Goal: Transaction & Acquisition: Purchase product/service

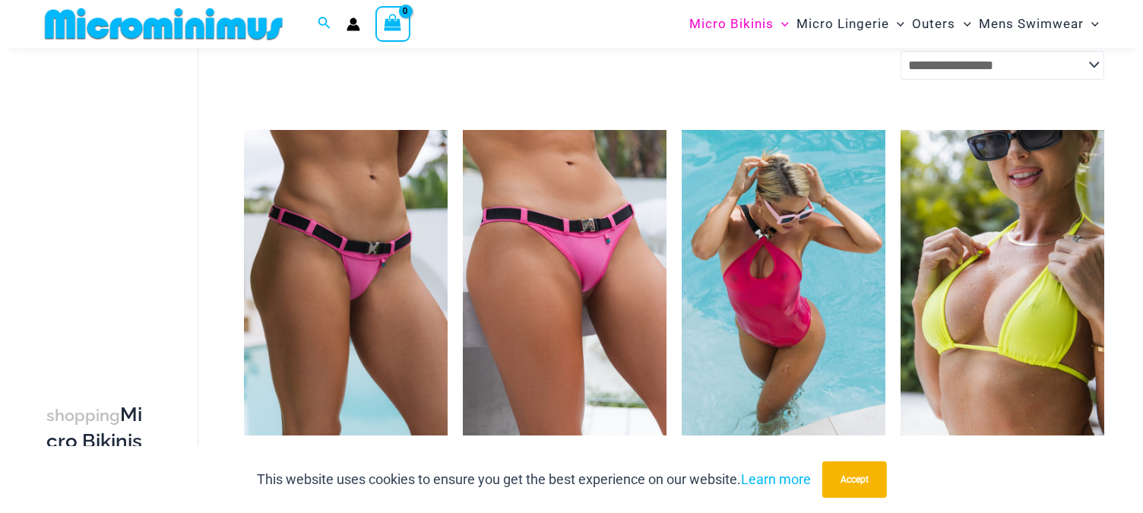
scroll to position [959, 0]
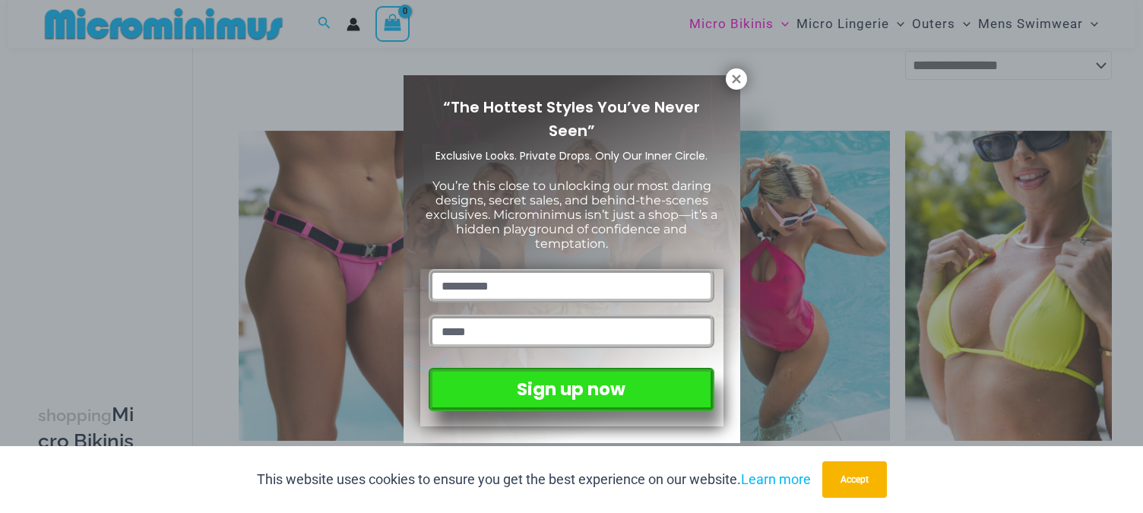
click at [735, 77] on icon at bounding box center [736, 78] width 8 height 8
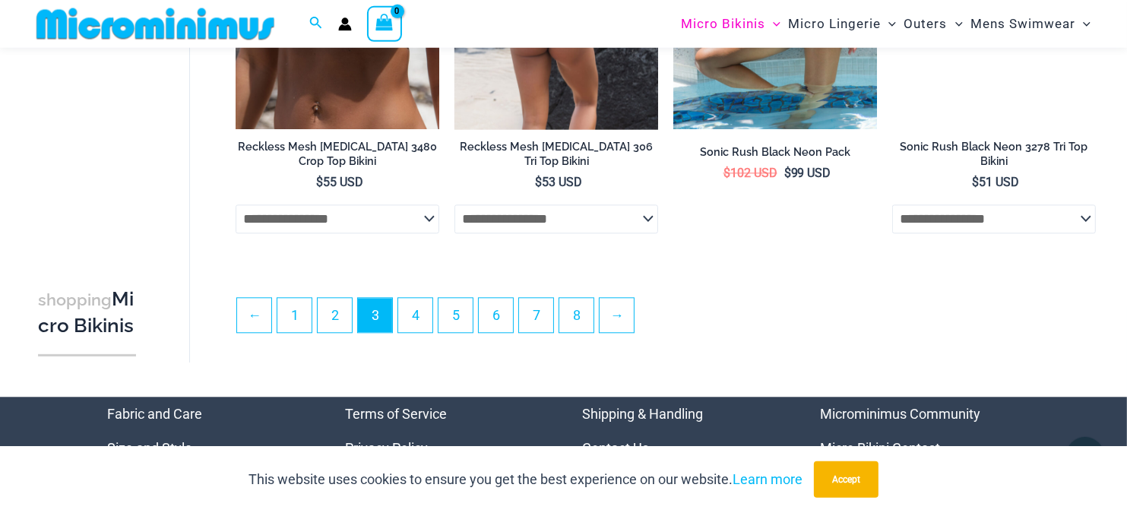
scroll to position [3596, 0]
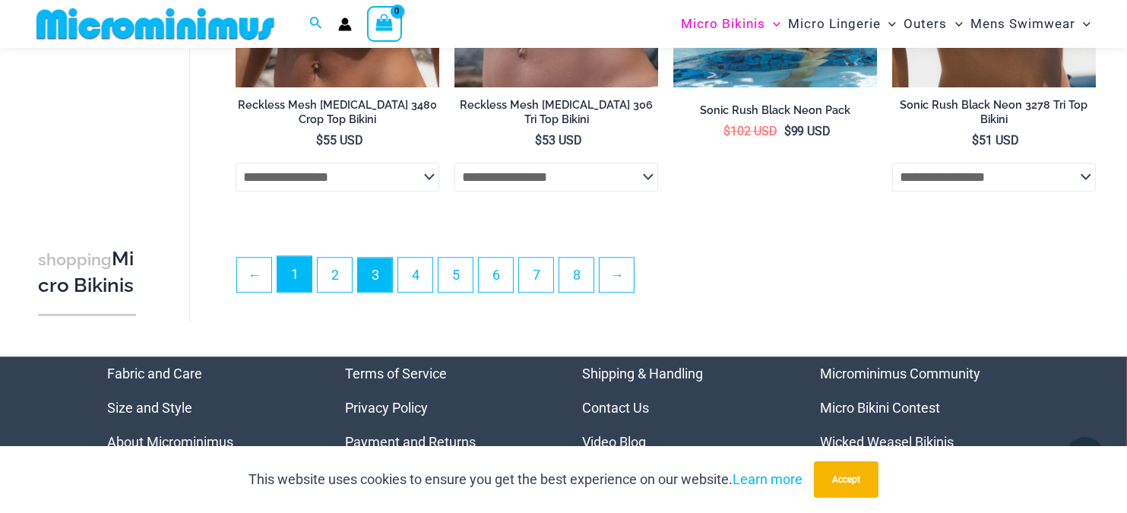
click at [299, 285] on link "1" at bounding box center [294, 274] width 34 height 36
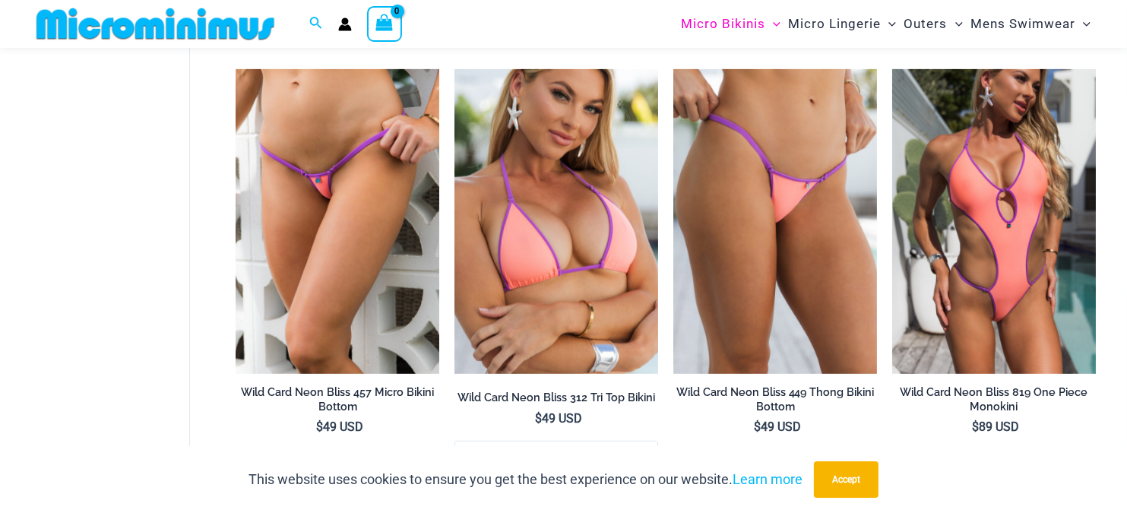
scroll to position [868, 0]
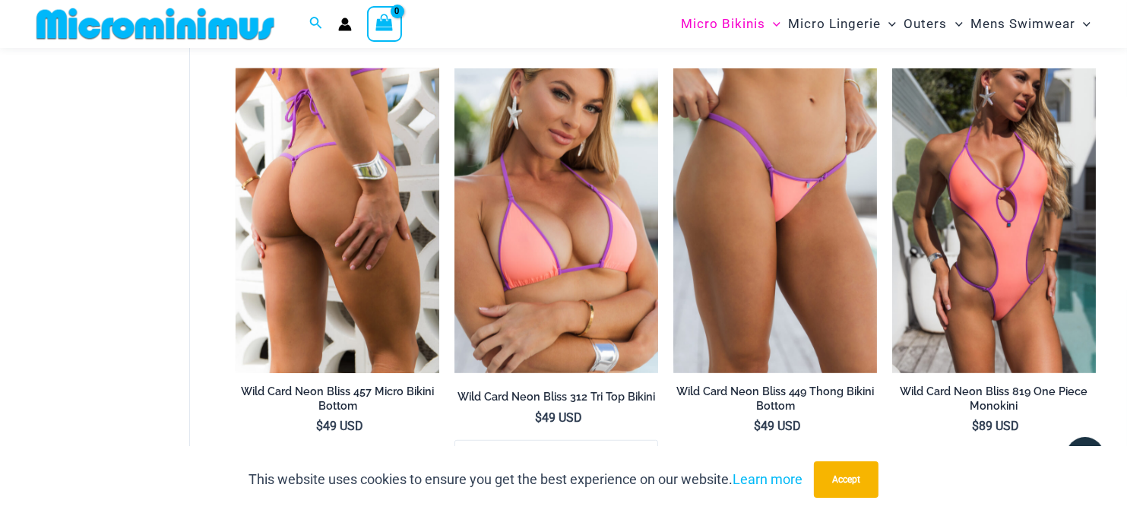
click at [349, 256] on img at bounding box center [338, 220] width 204 height 305
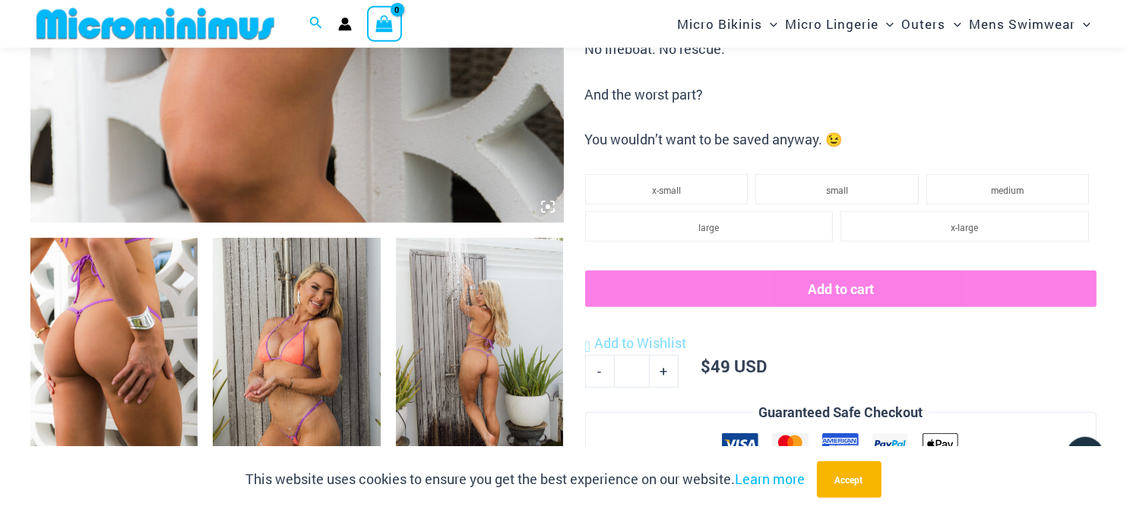
scroll to position [795, 0]
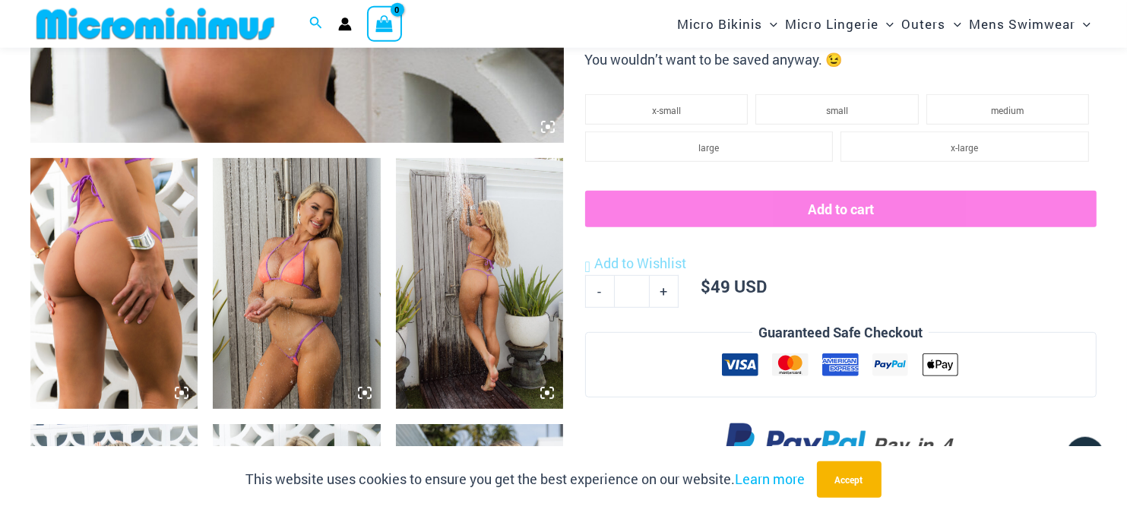
click at [490, 251] on img at bounding box center [479, 283] width 167 height 251
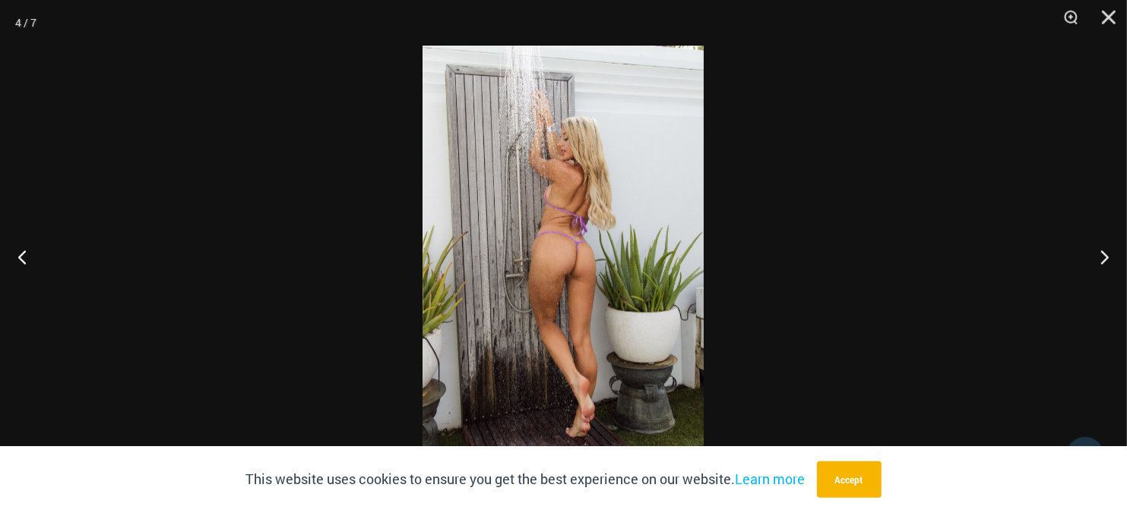
click at [583, 239] on img at bounding box center [562, 257] width 281 height 422
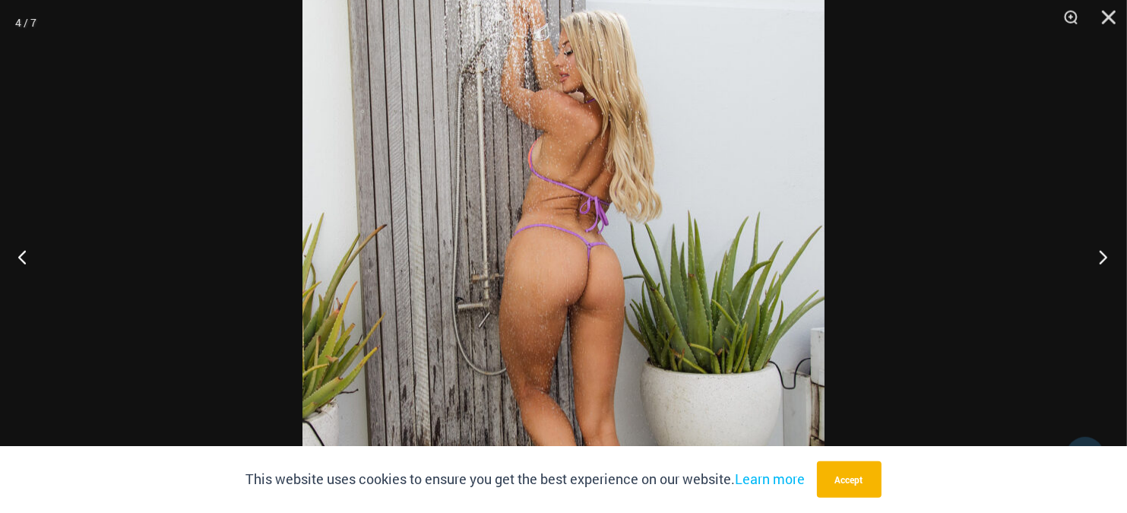
click at [1101, 254] on button "Next" at bounding box center [1098, 257] width 57 height 76
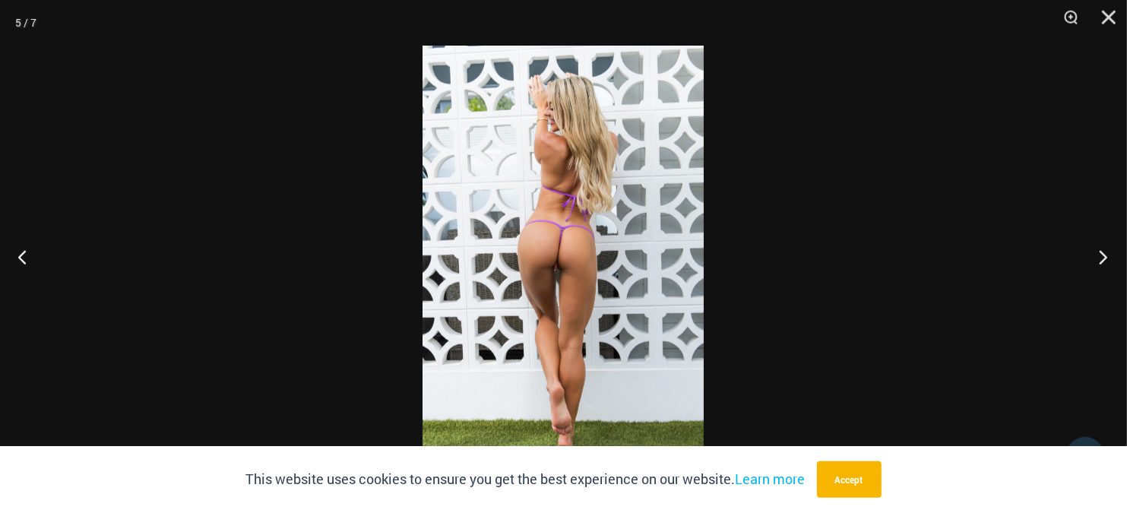
click at [1101, 255] on button "Next" at bounding box center [1098, 257] width 57 height 76
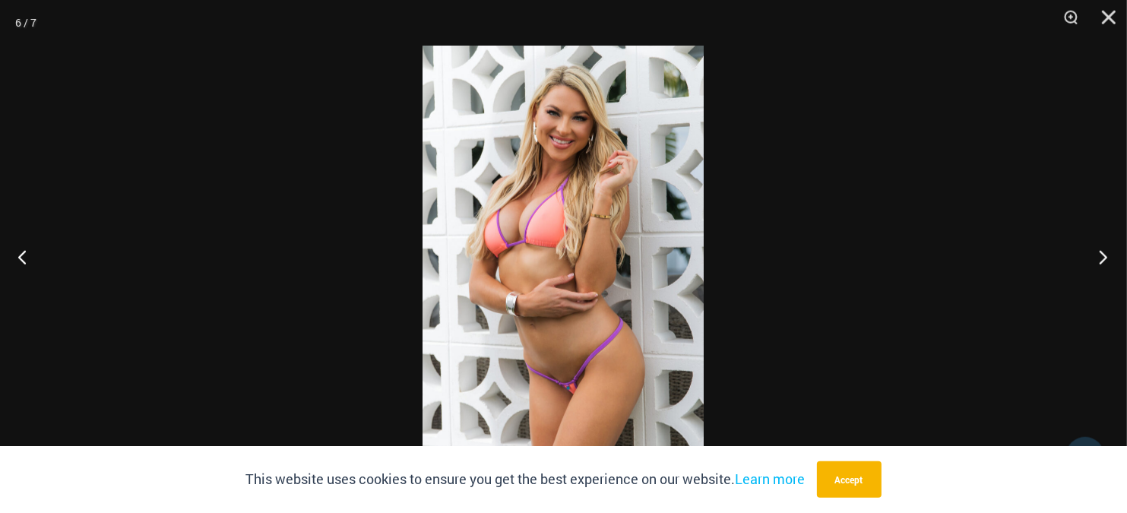
click at [1101, 255] on button "Next" at bounding box center [1098, 257] width 57 height 76
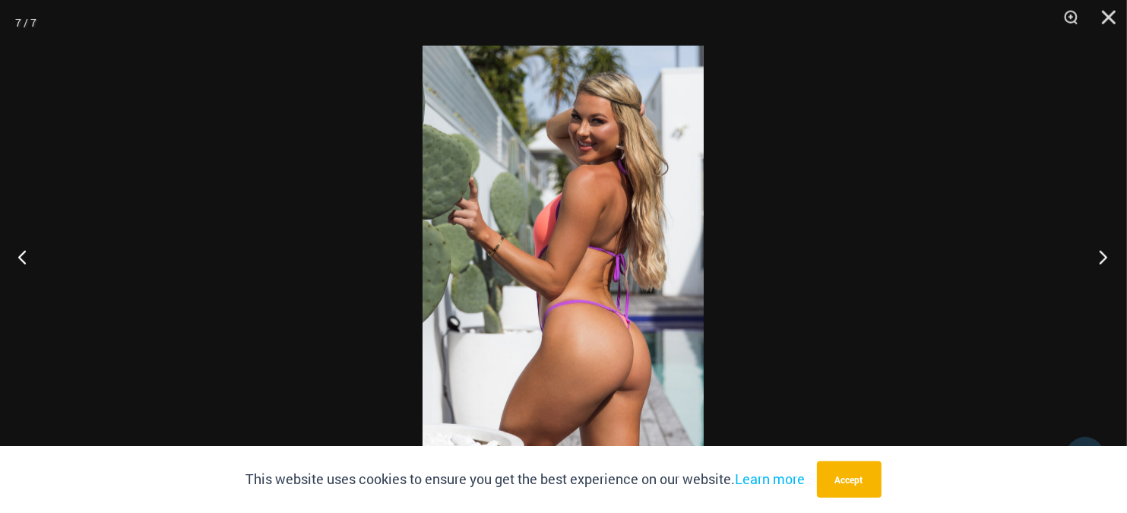
click at [1101, 255] on button "Next" at bounding box center [1098, 257] width 57 height 76
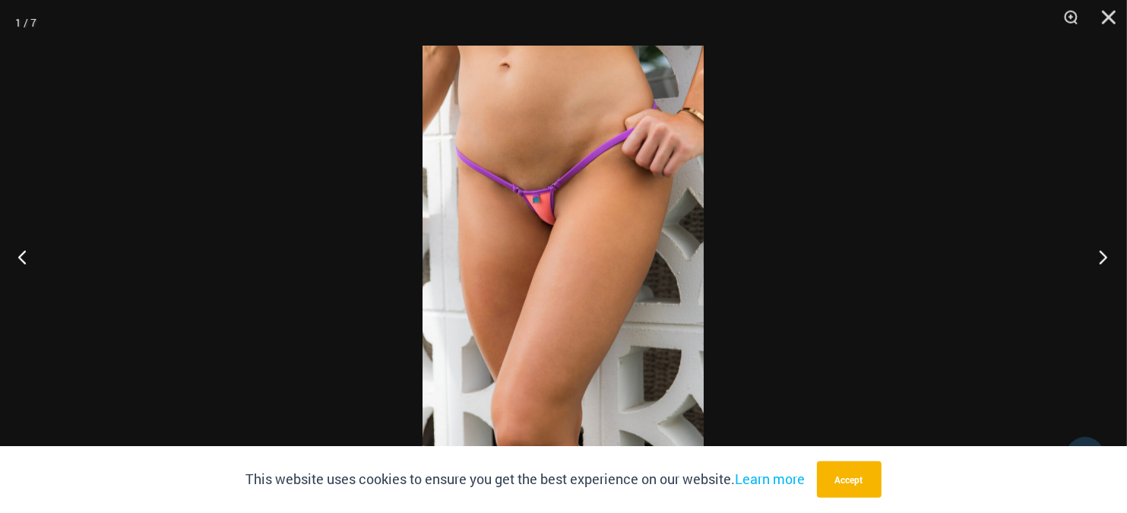
click at [1101, 255] on button "Next" at bounding box center [1098, 257] width 57 height 76
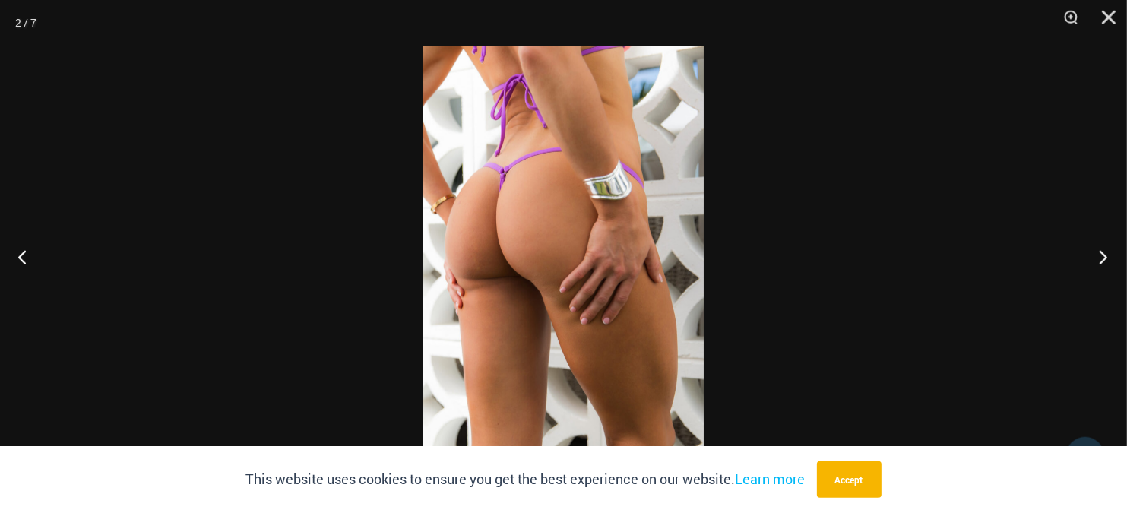
click at [1101, 255] on button "Next" at bounding box center [1098, 257] width 57 height 76
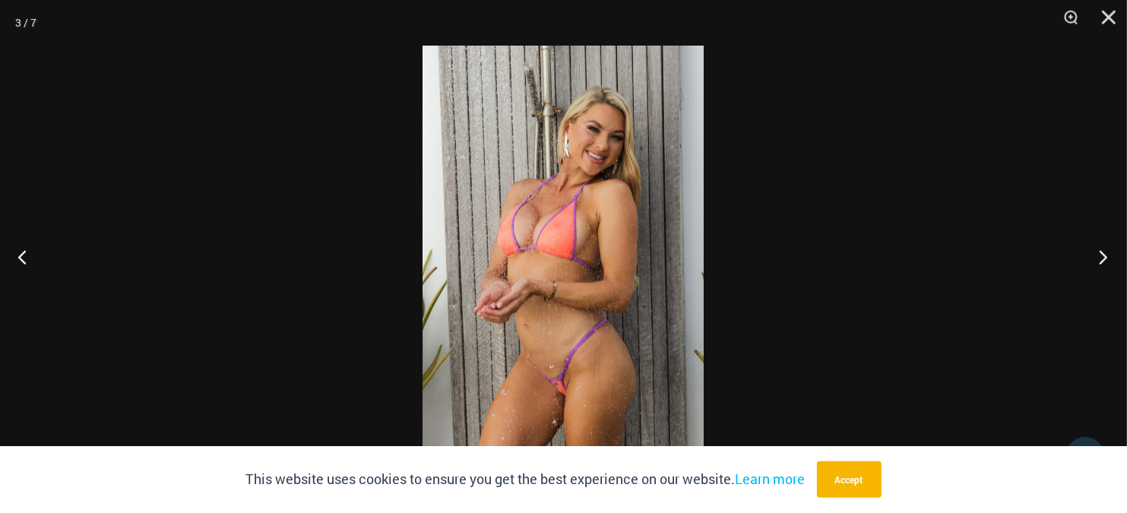
click at [1101, 255] on button "Next" at bounding box center [1098, 257] width 57 height 76
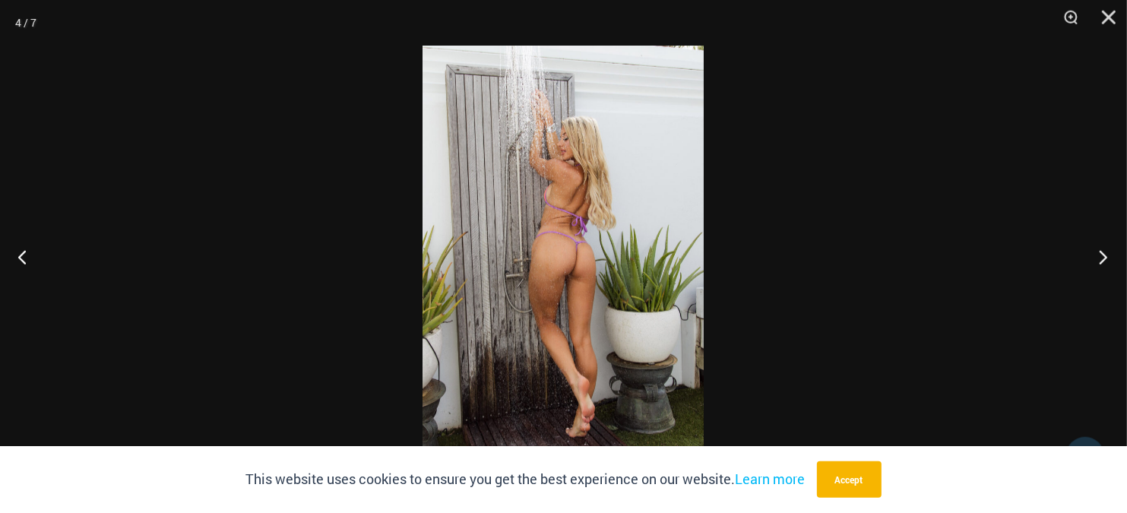
click at [1101, 255] on button "Next" at bounding box center [1098, 257] width 57 height 76
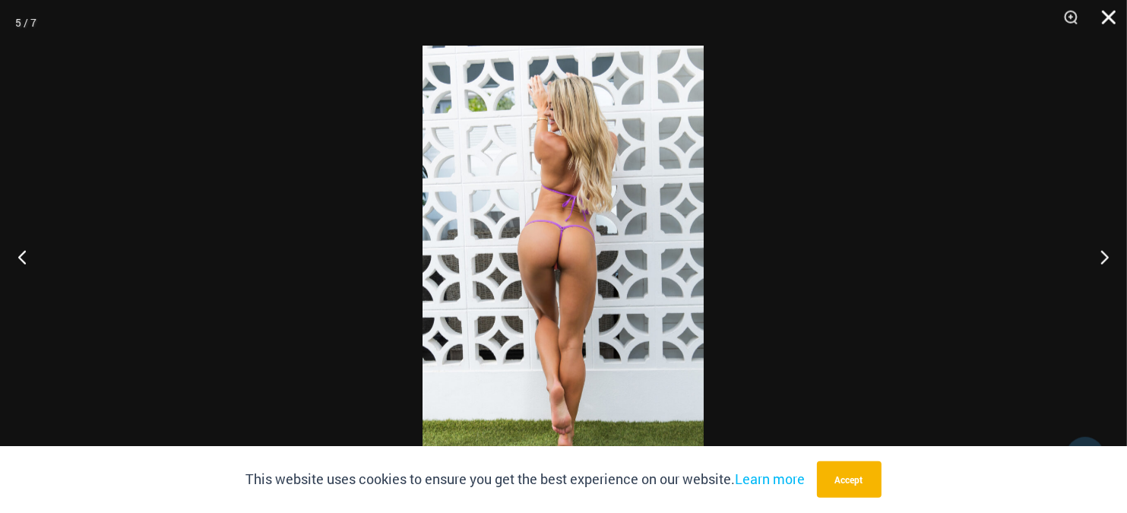
click at [1111, 19] on button "Close" at bounding box center [1103, 23] width 38 height 46
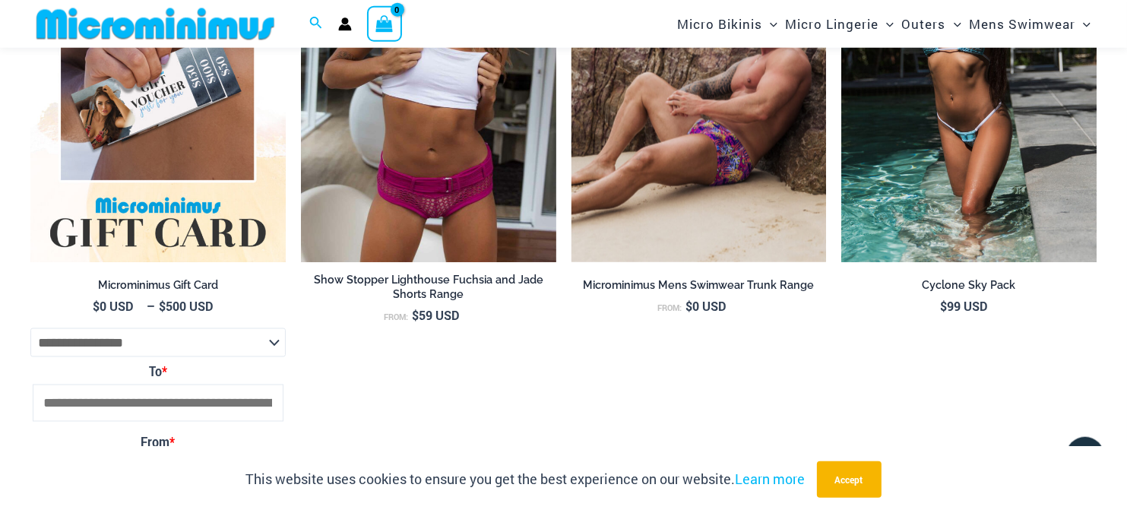
scroll to position [2641, 0]
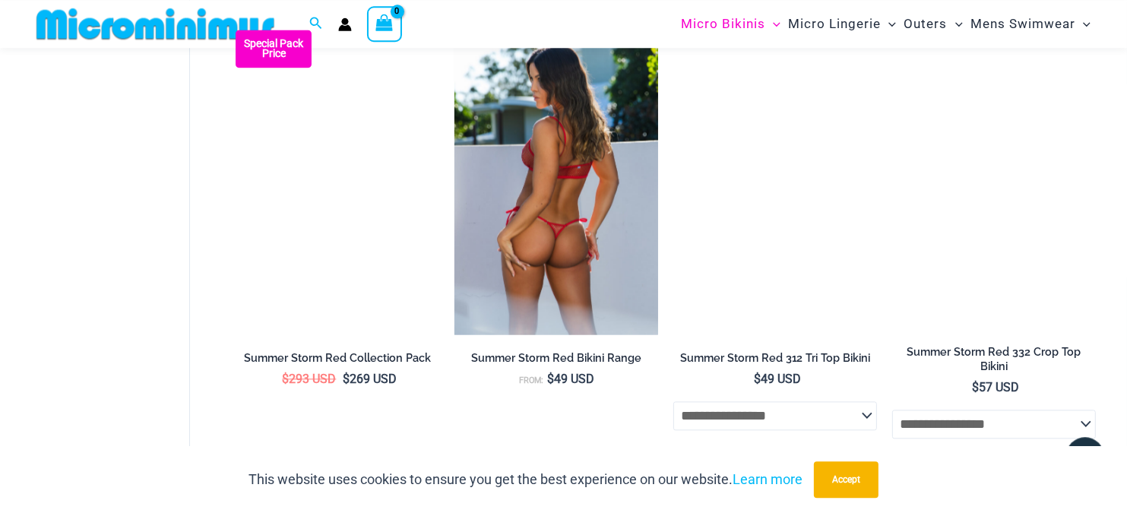
scroll to position [3182, 0]
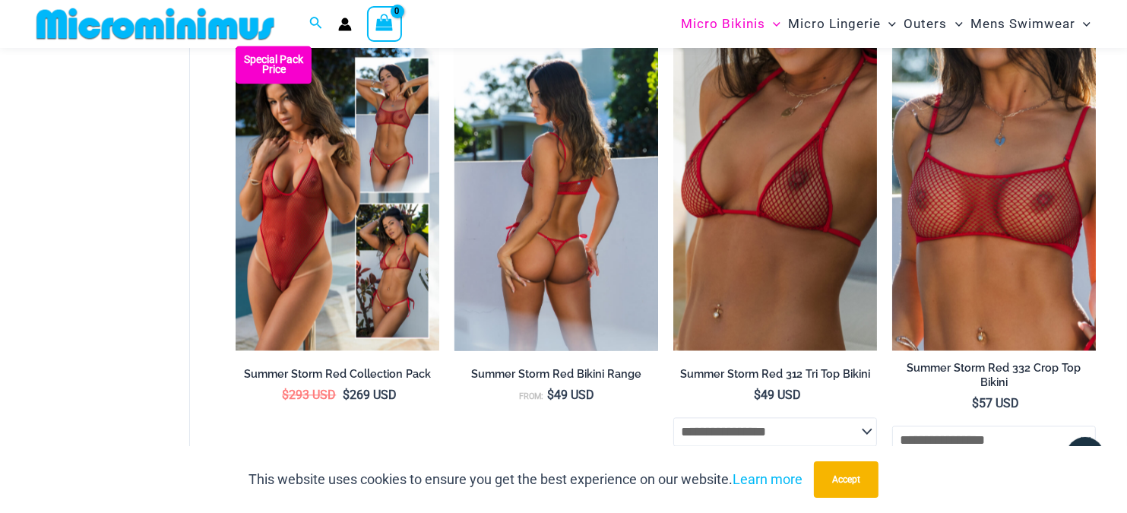
click at [560, 210] on img at bounding box center [556, 198] width 204 height 305
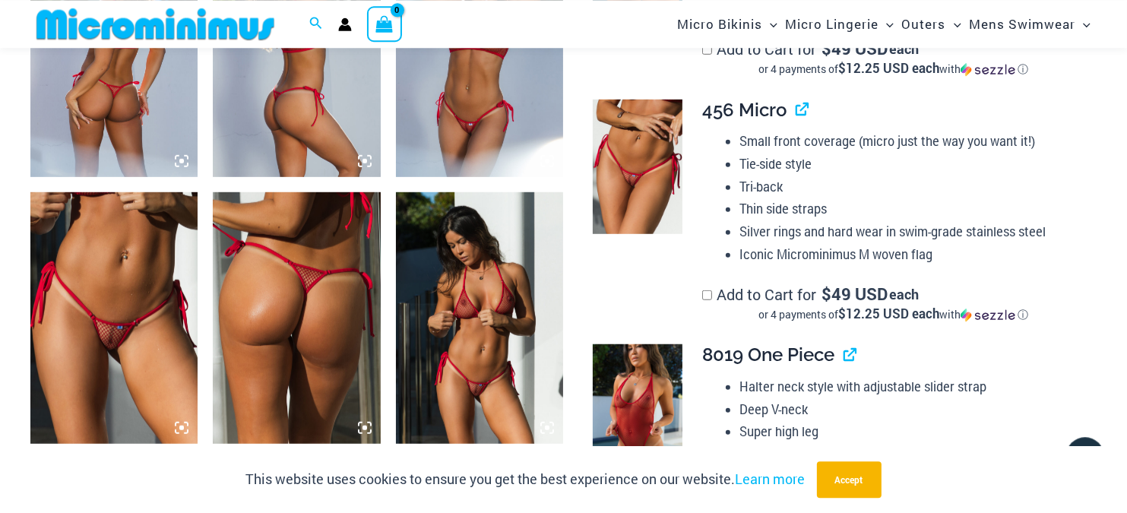
scroll to position [1029, 0]
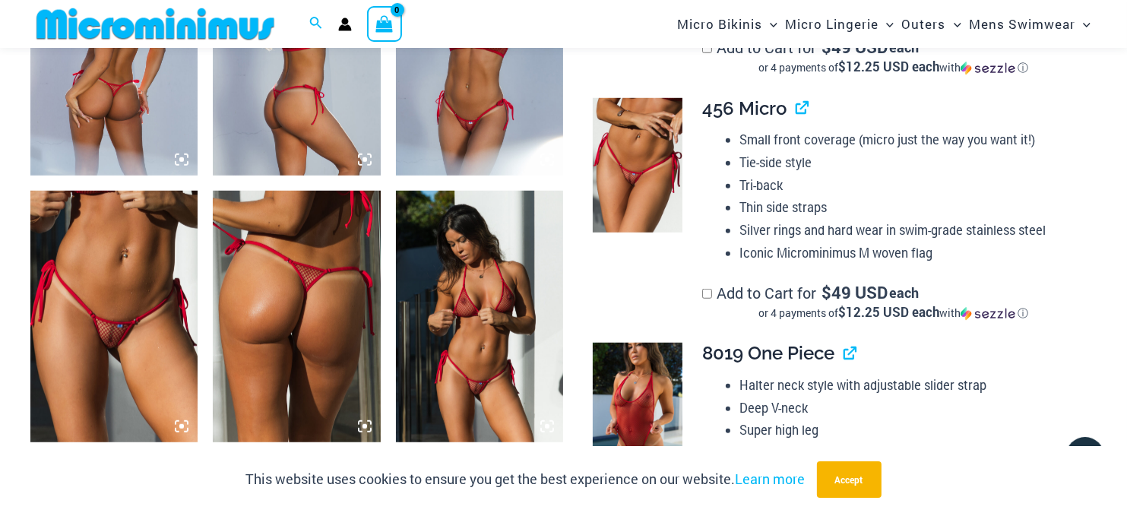
click at [468, 282] on img at bounding box center [479, 316] width 167 height 251
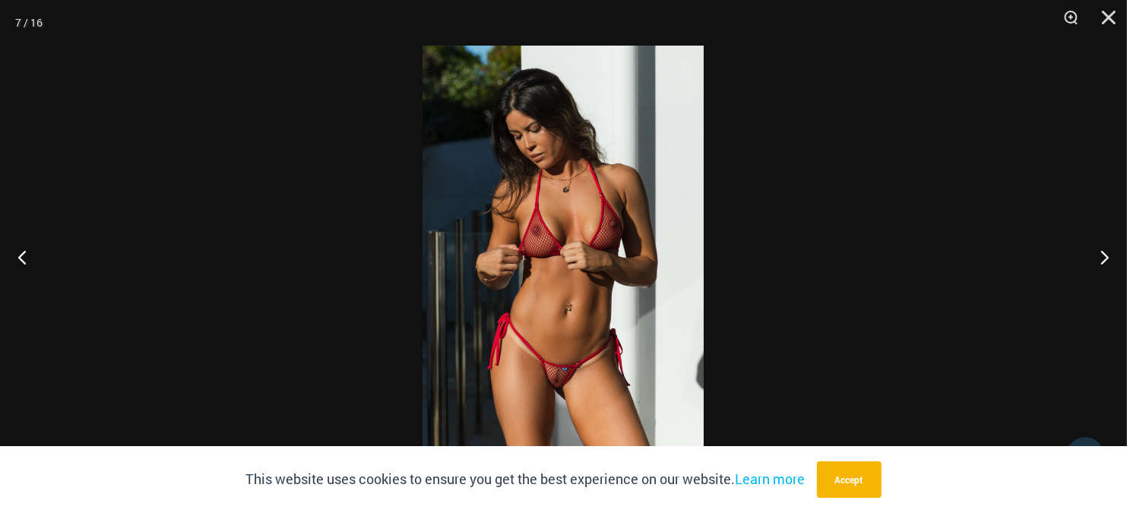
click at [637, 266] on img at bounding box center [562, 257] width 281 height 422
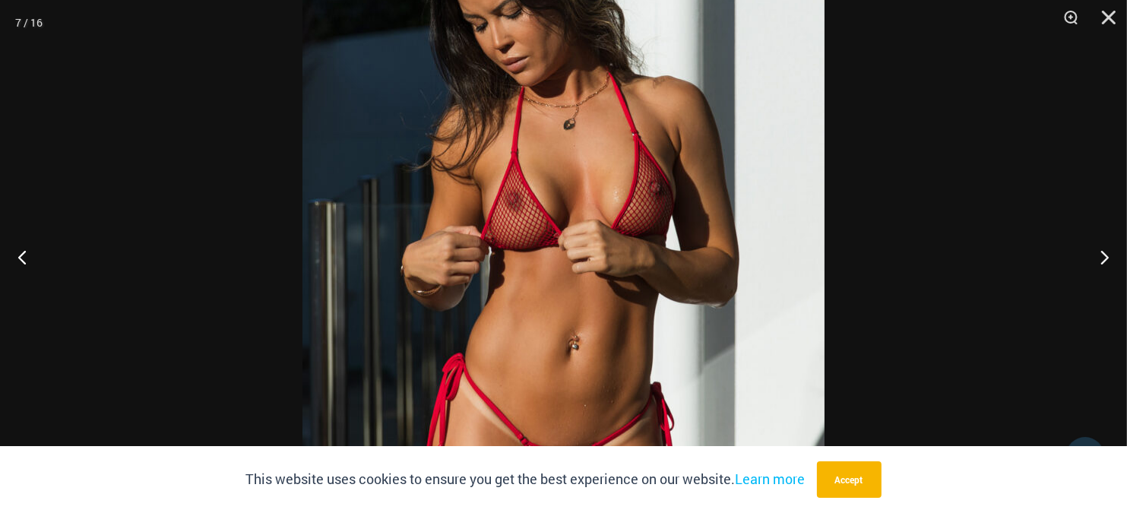
click at [637, 261] on img at bounding box center [563, 248] width 522 height 782
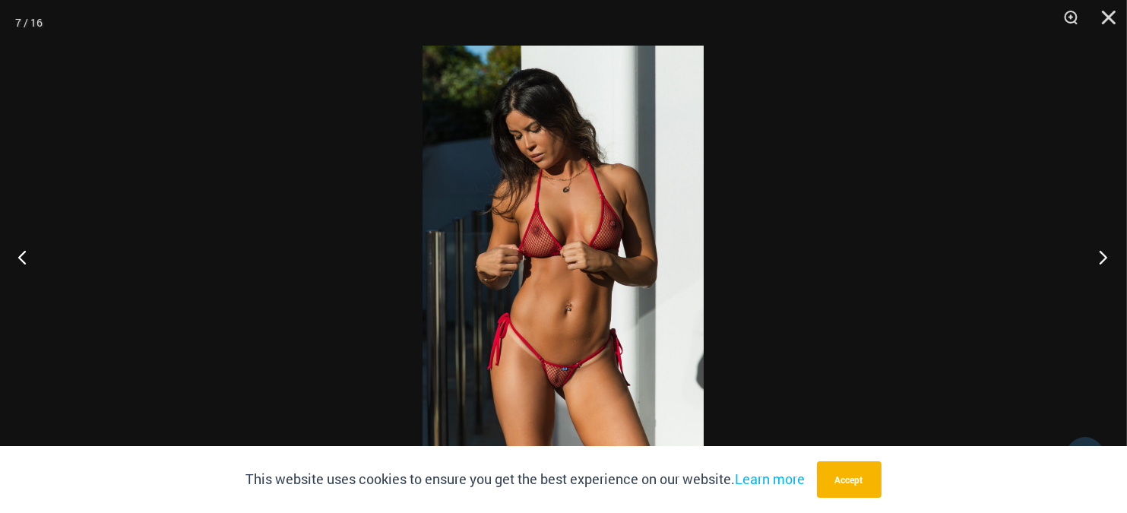
click at [1104, 261] on button "Next" at bounding box center [1098, 257] width 57 height 76
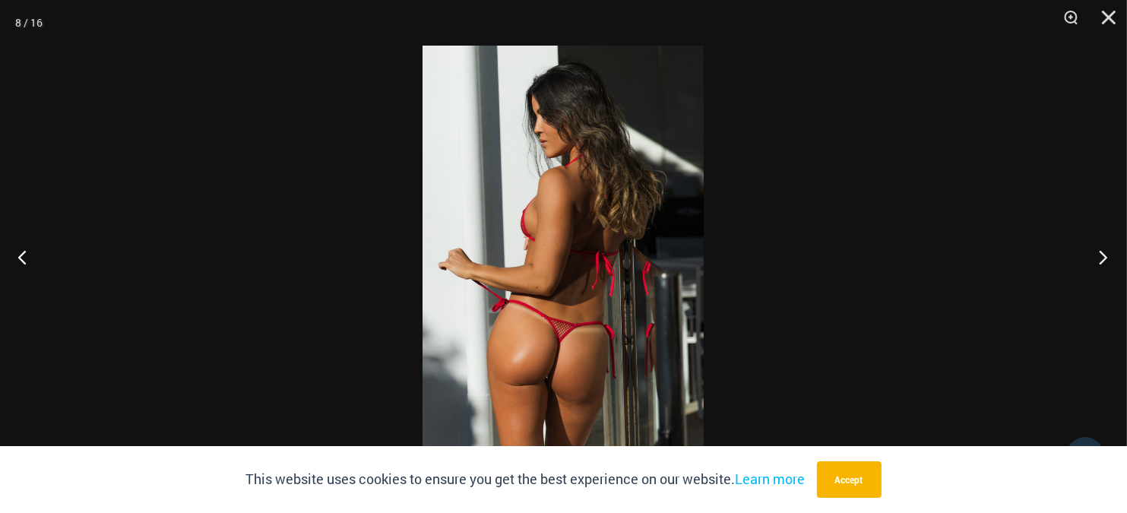
click at [1086, 260] on button "Next" at bounding box center [1098, 257] width 57 height 76
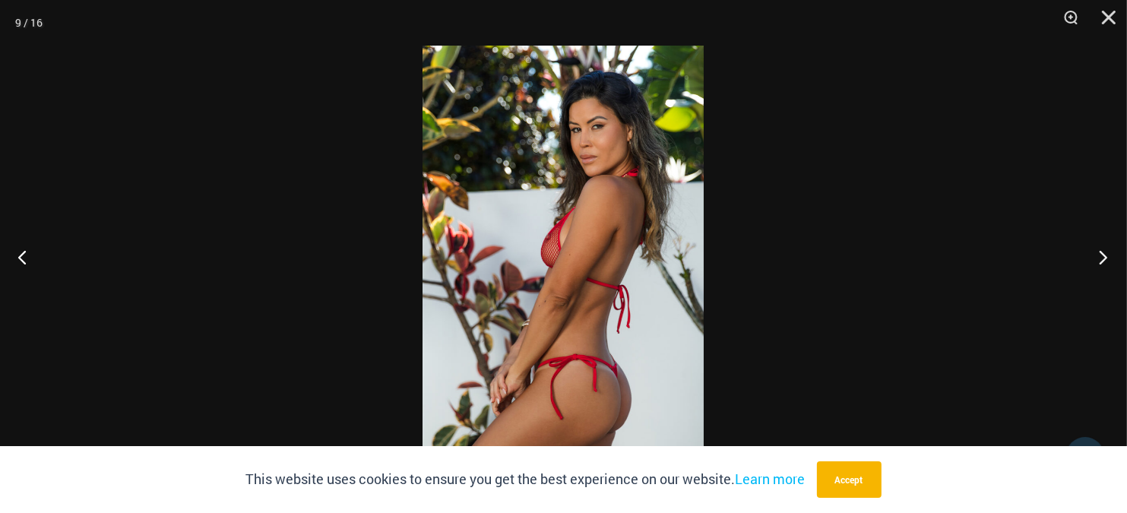
click at [1086, 260] on button "Next" at bounding box center [1098, 257] width 57 height 76
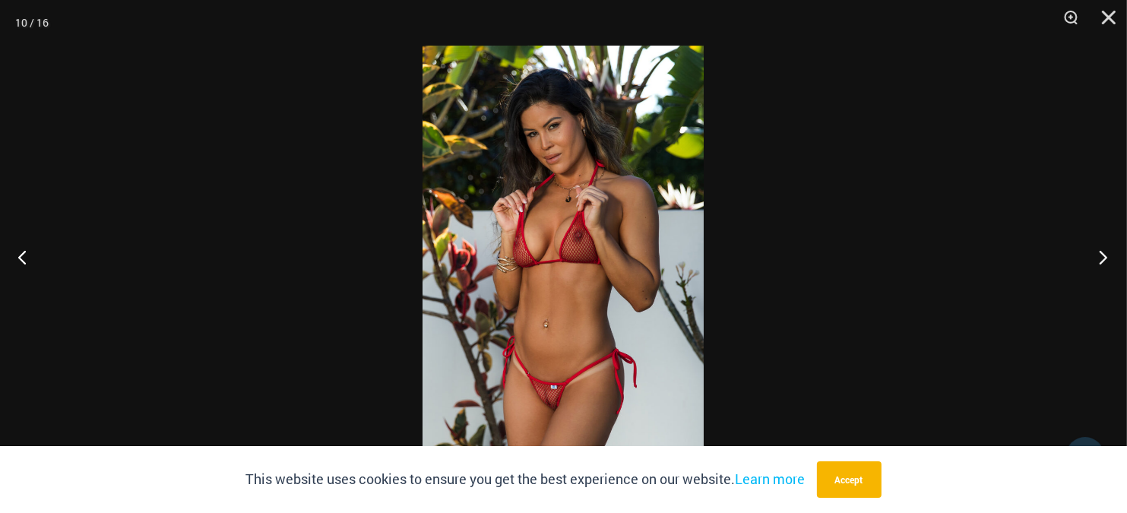
click at [1086, 260] on button "Next" at bounding box center [1098, 257] width 57 height 76
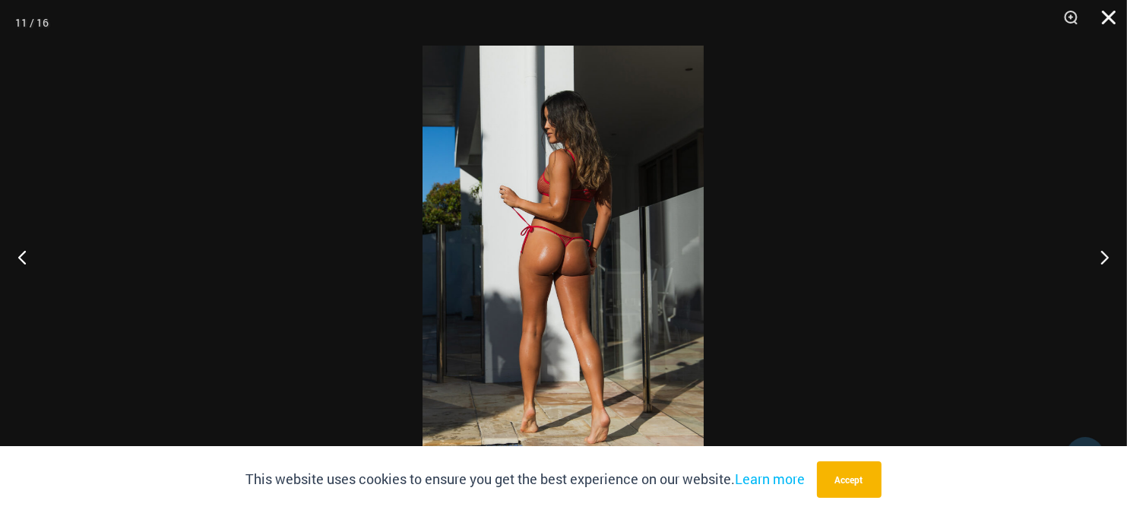
click at [1106, 14] on button "Close" at bounding box center [1103, 23] width 38 height 46
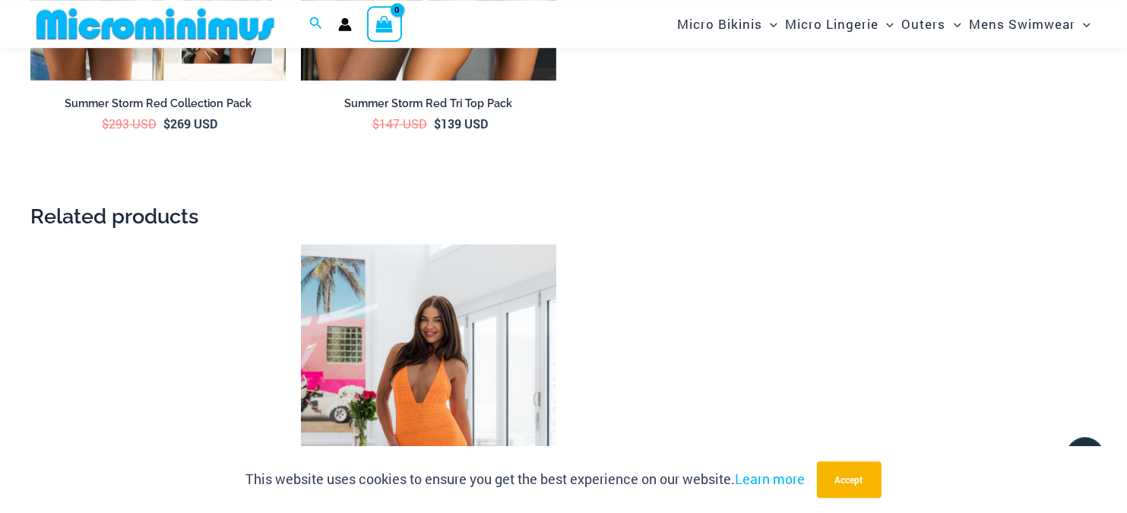
scroll to position [2714, 0]
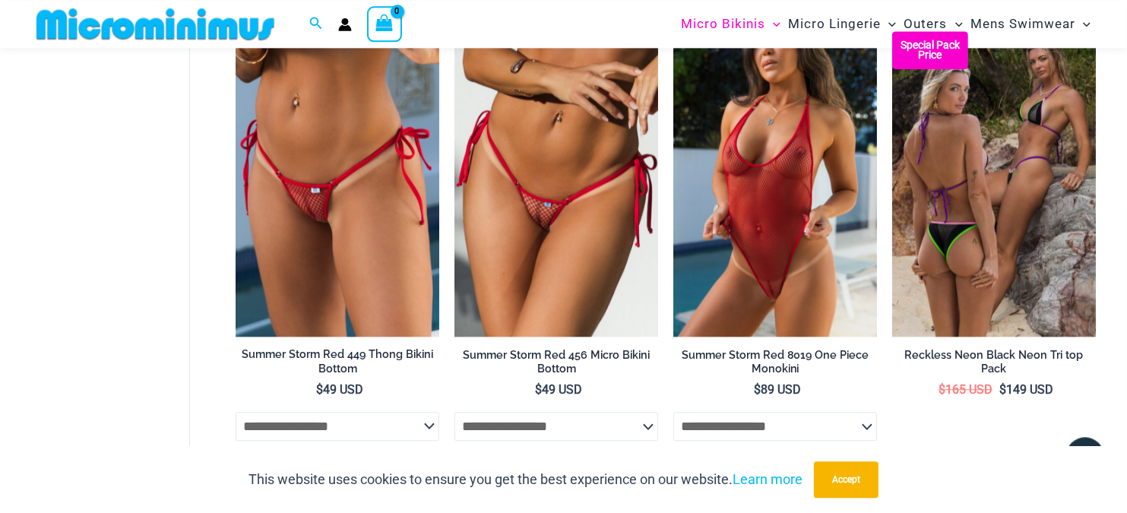
scroll to position [3794, 0]
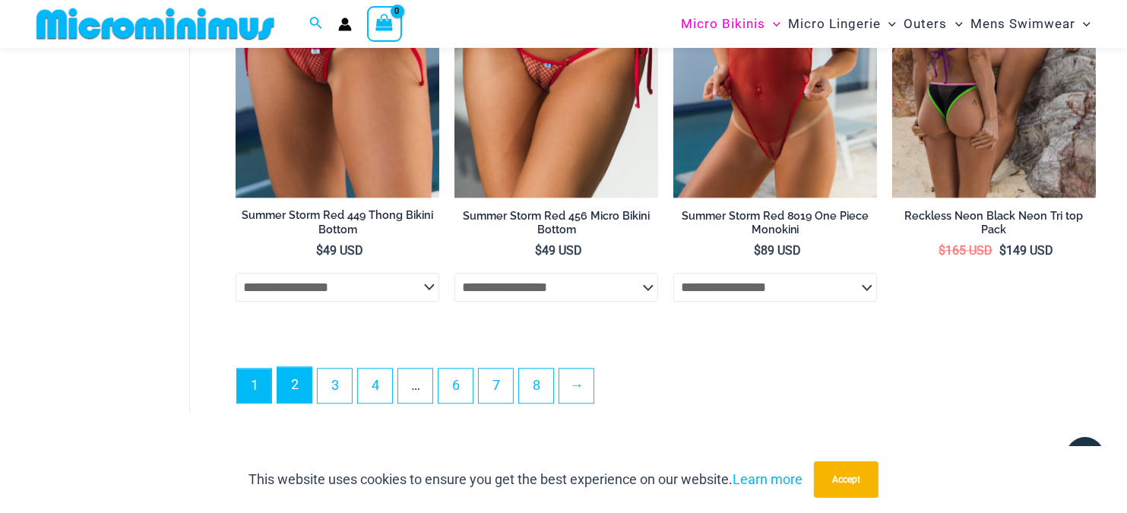
click at [294, 375] on link "2" at bounding box center [294, 385] width 34 height 36
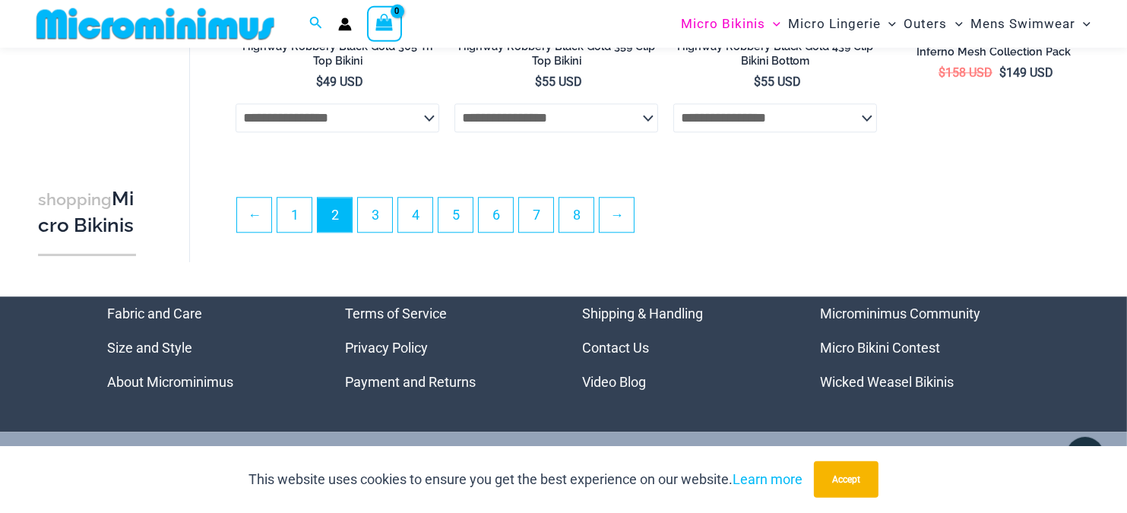
scroll to position [3676, 0]
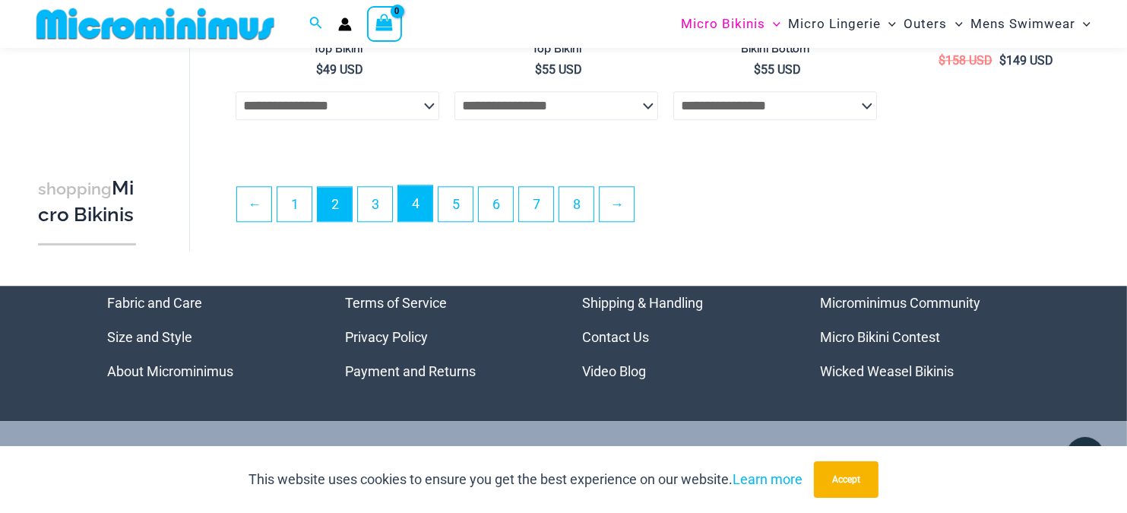
click at [412, 197] on link "4" at bounding box center [415, 203] width 34 height 36
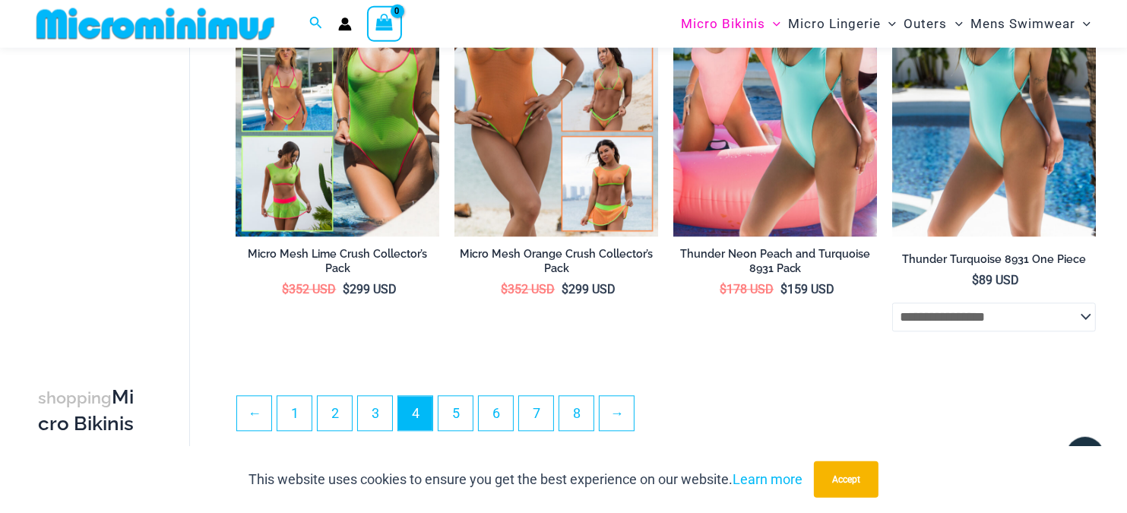
scroll to position [3447, 0]
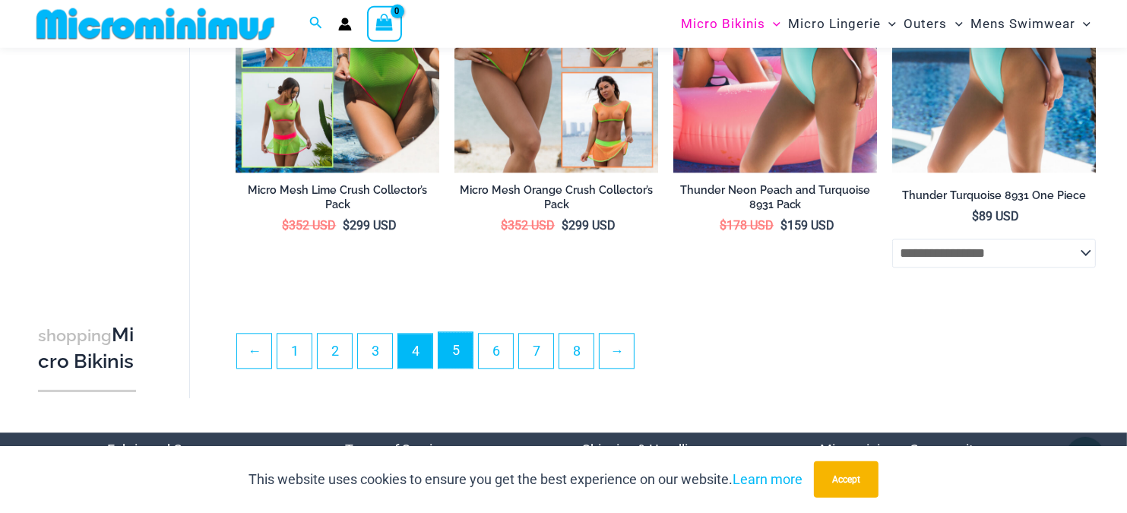
click at [461, 334] on link "5" at bounding box center [455, 351] width 34 height 36
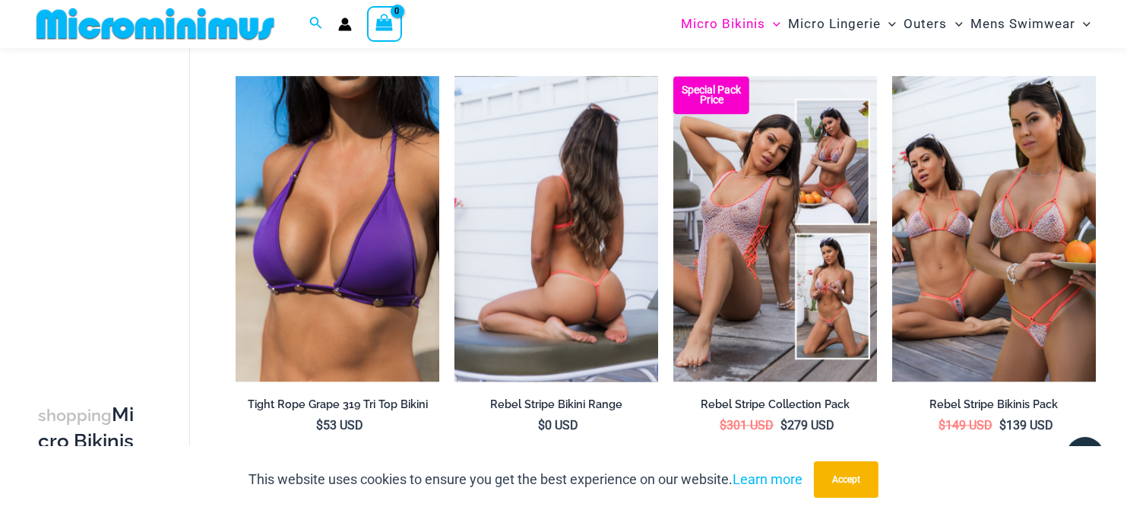
scroll to position [3356, 0]
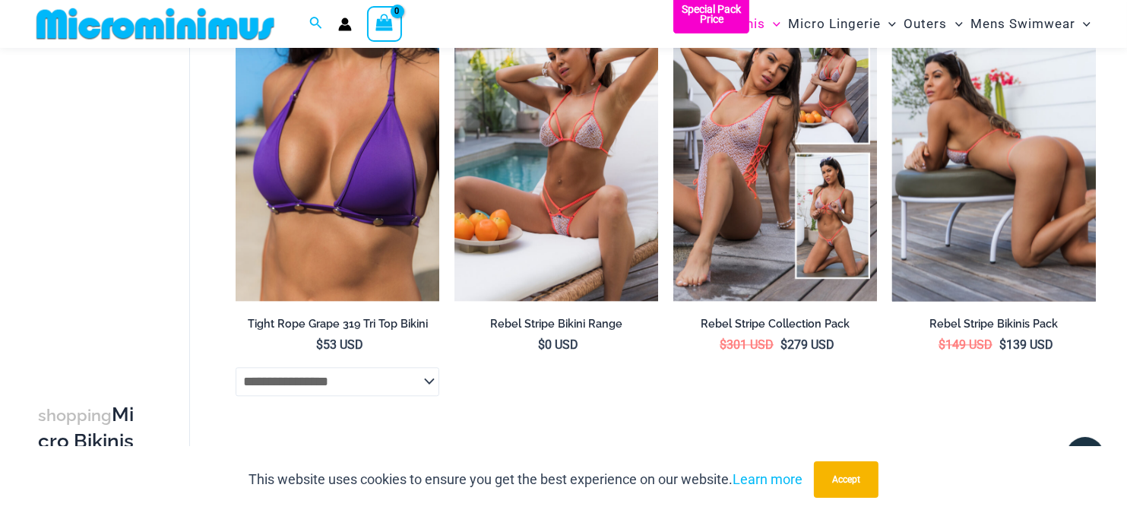
click at [960, 220] on img at bounding box center [994, 147] width 204 height 305
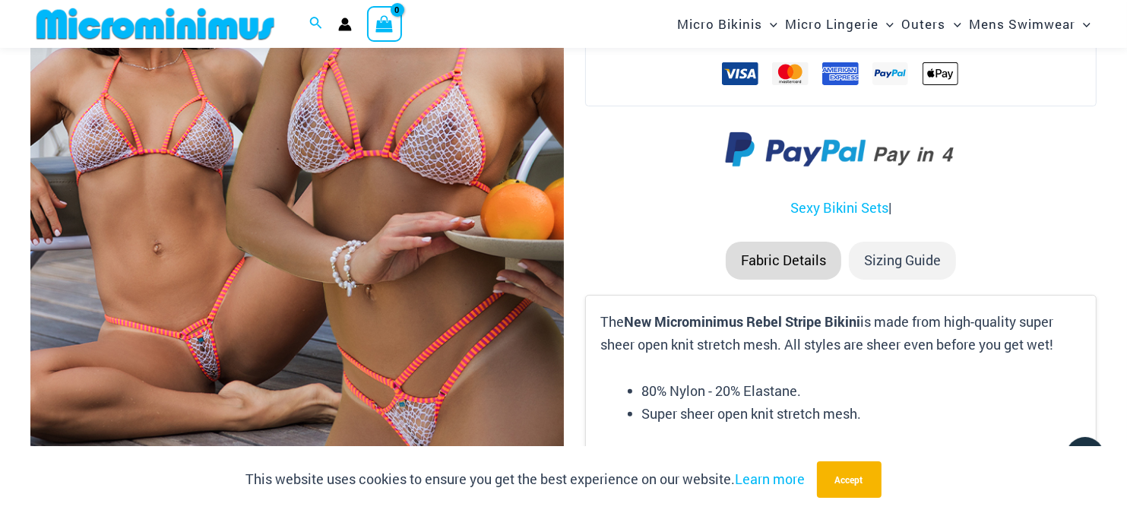
scroll to position [226, 0]
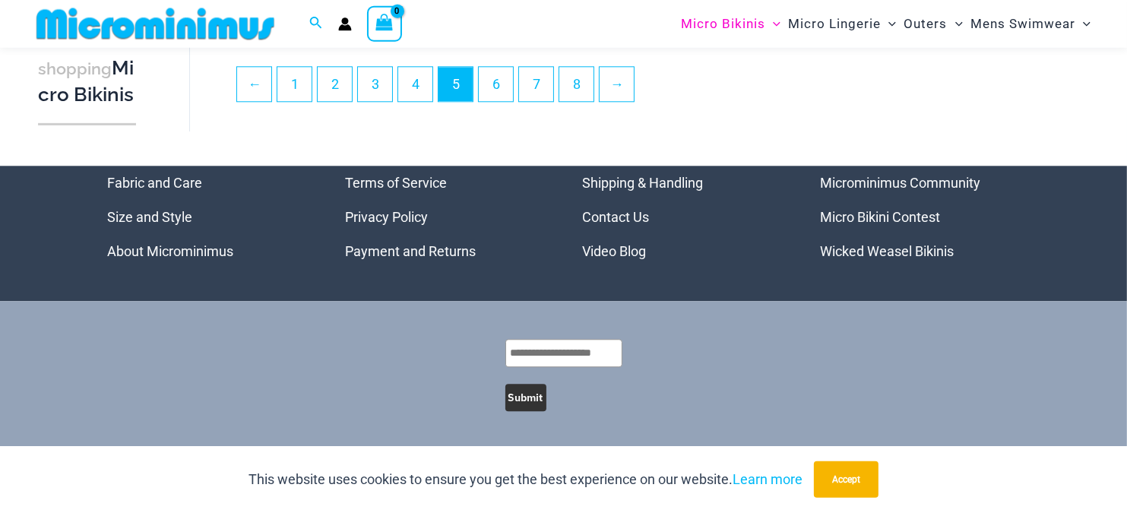
scroll to position [3703, 0]
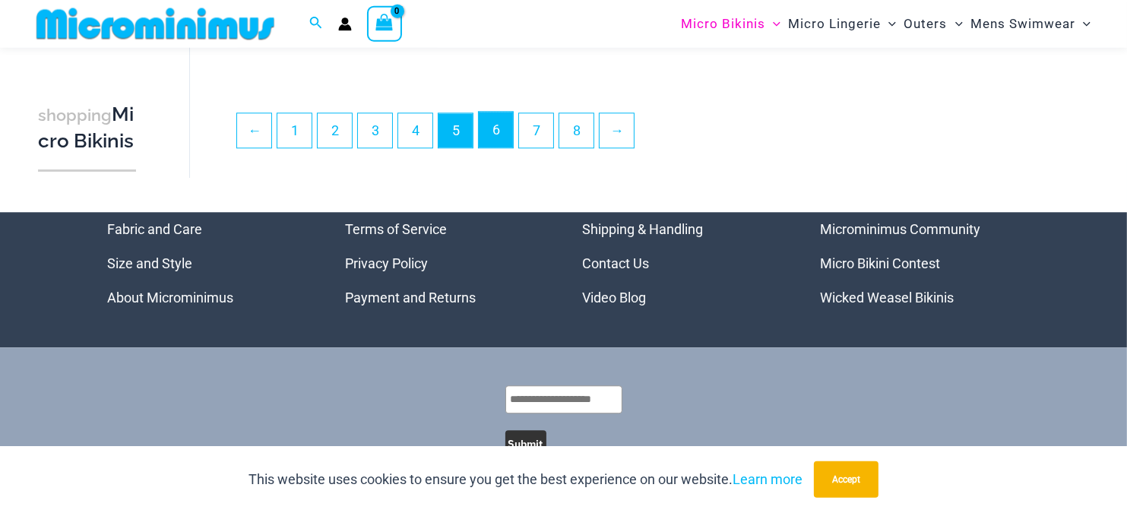
click at [491, 131] on link "6" at bounding box center [496, 130] width 34 height 36
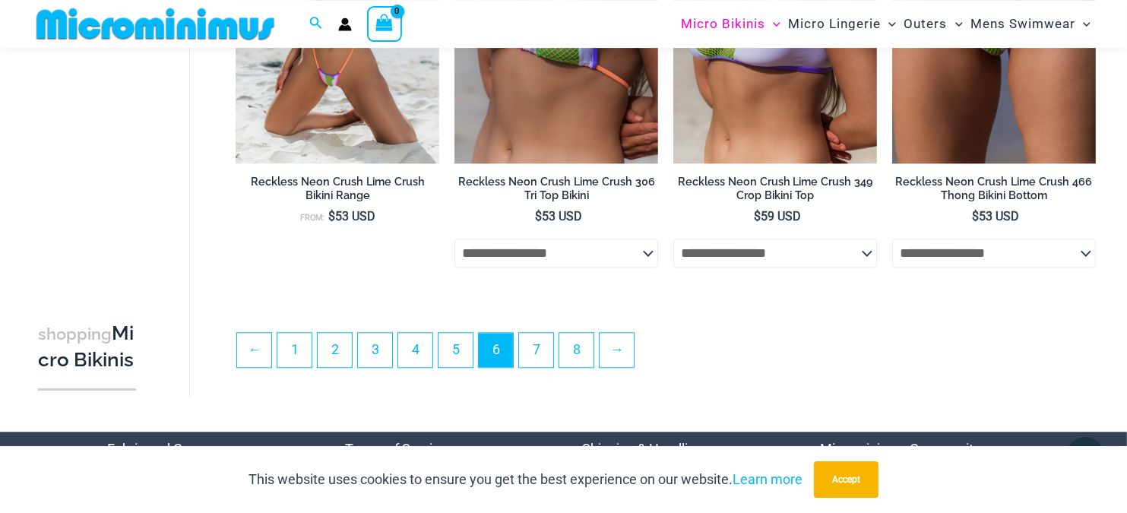
scroll to position [3516, 0]
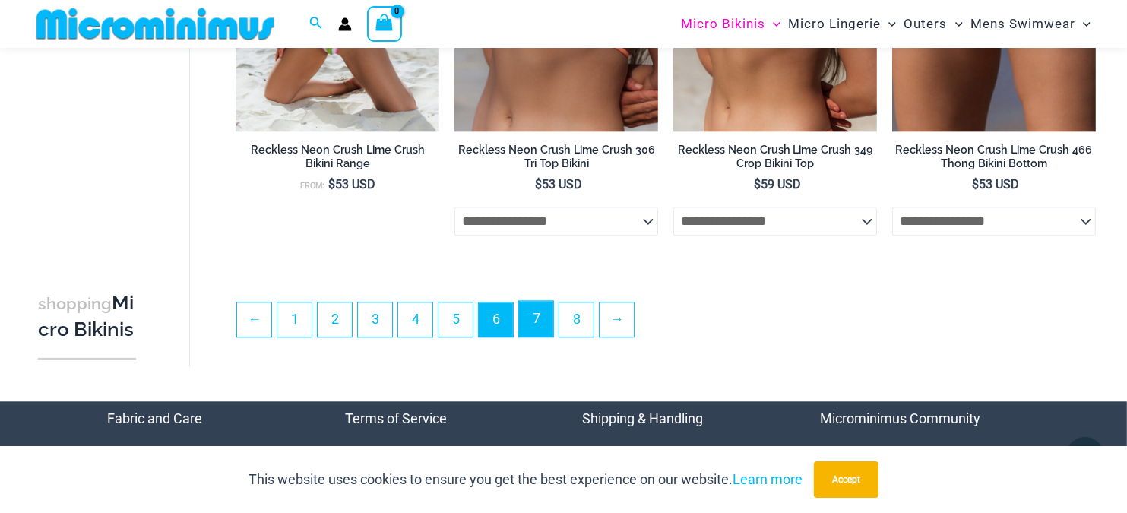
click at [541, 326] on link "7" at bounding box center [536, 319] width 34 height 36
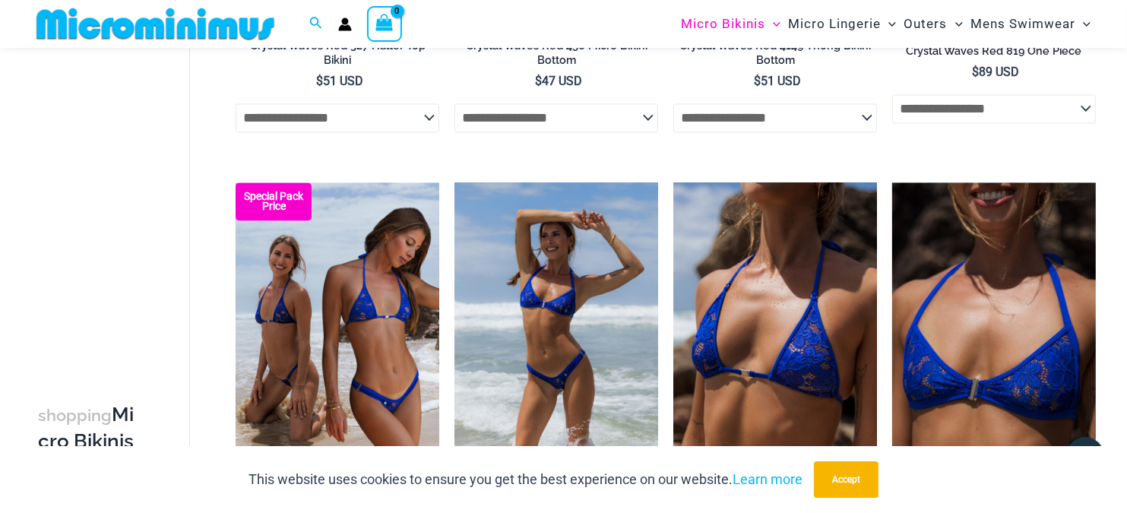
scroll to position [3516, 0]
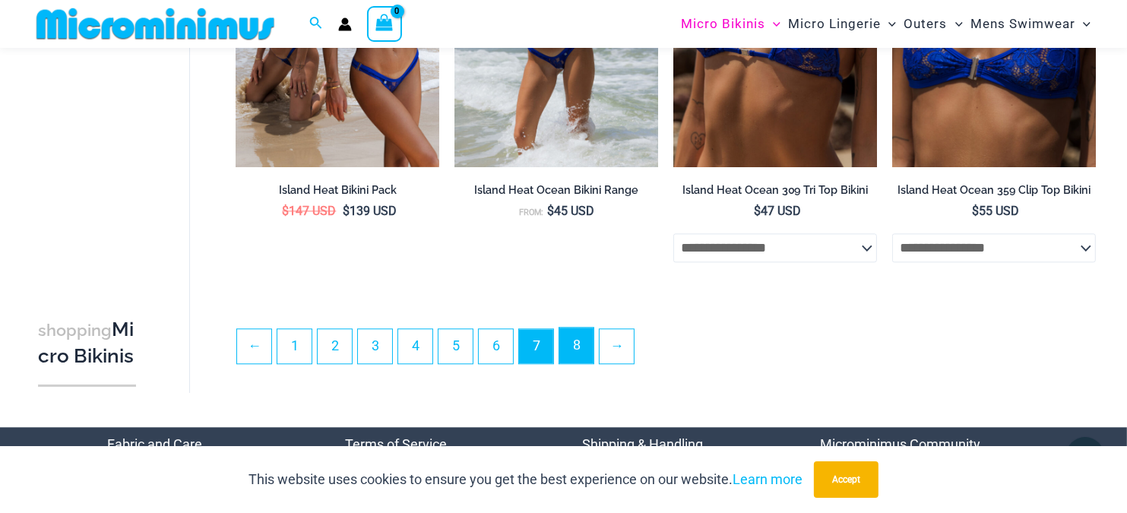
click at [580, 353] on link "8" at bounding box center [576, 345] width 34 height 36
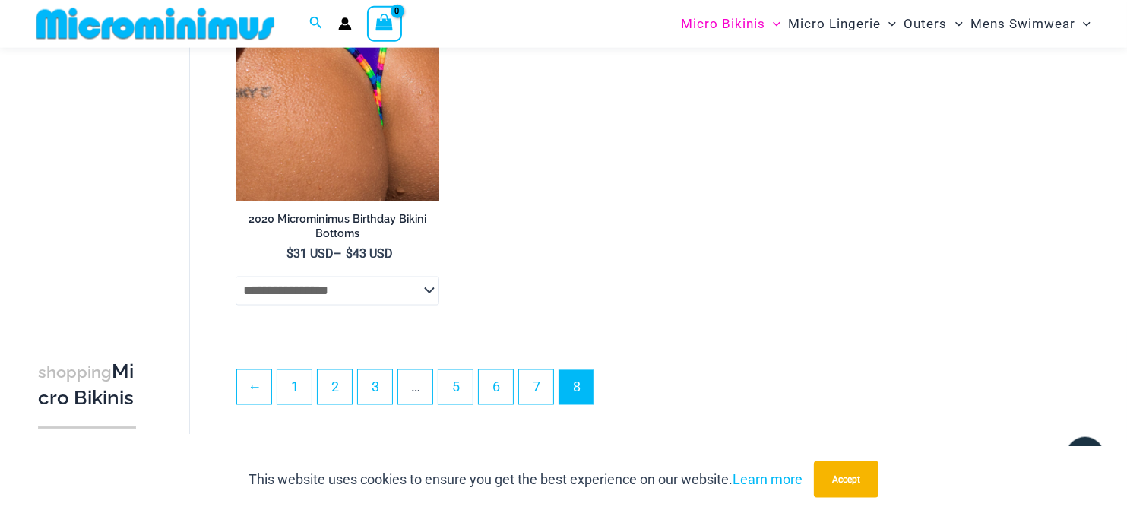
scroll to position [2393, 0]
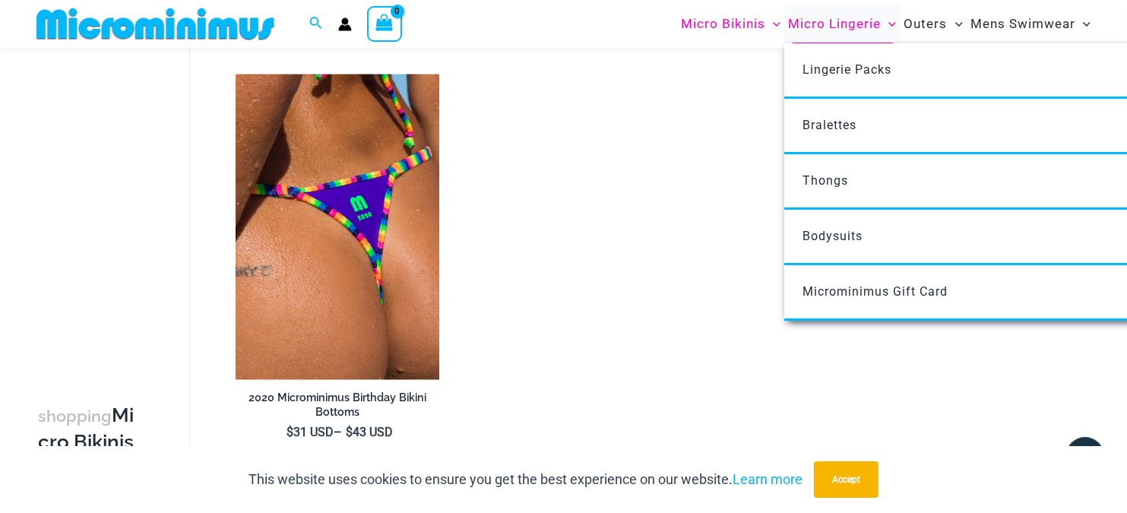
click at [845, 21] on span "Micro Lingerie" at bounding box center [834, 24] width 93 height 39
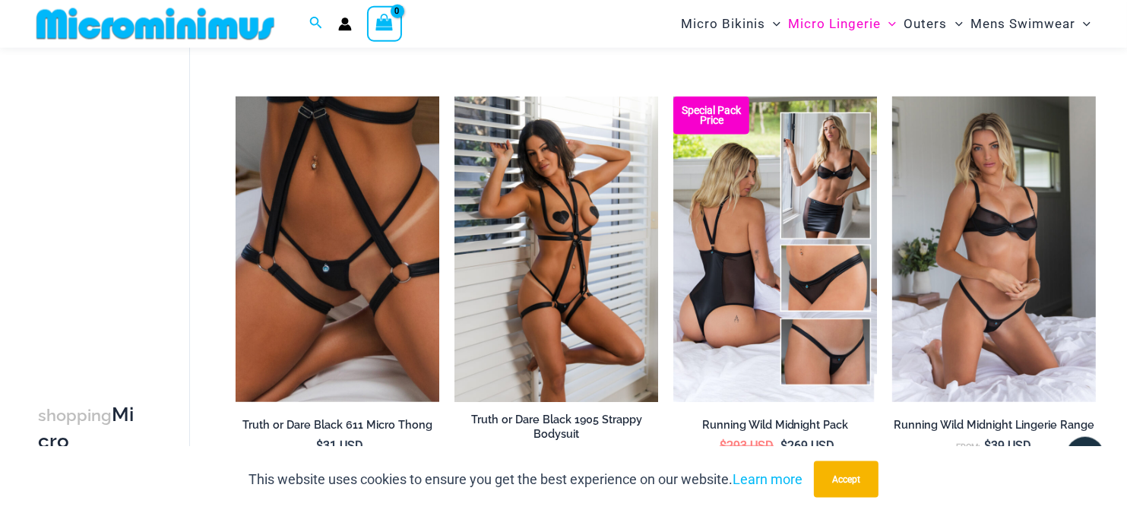
scroll to position [1109, 0]
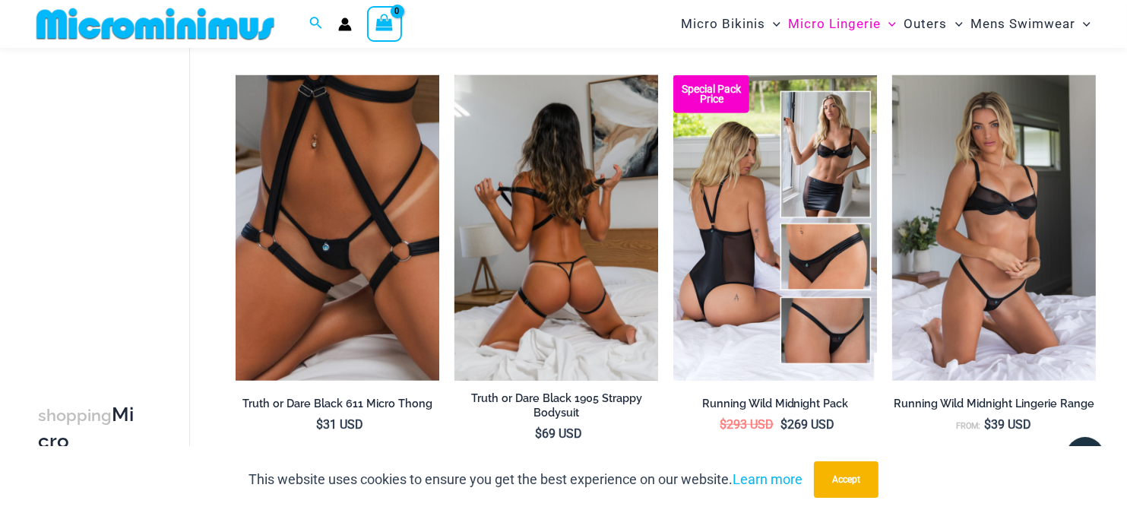
click at [570, 280] on img at bounding box center [556, 227] width 204 height 305
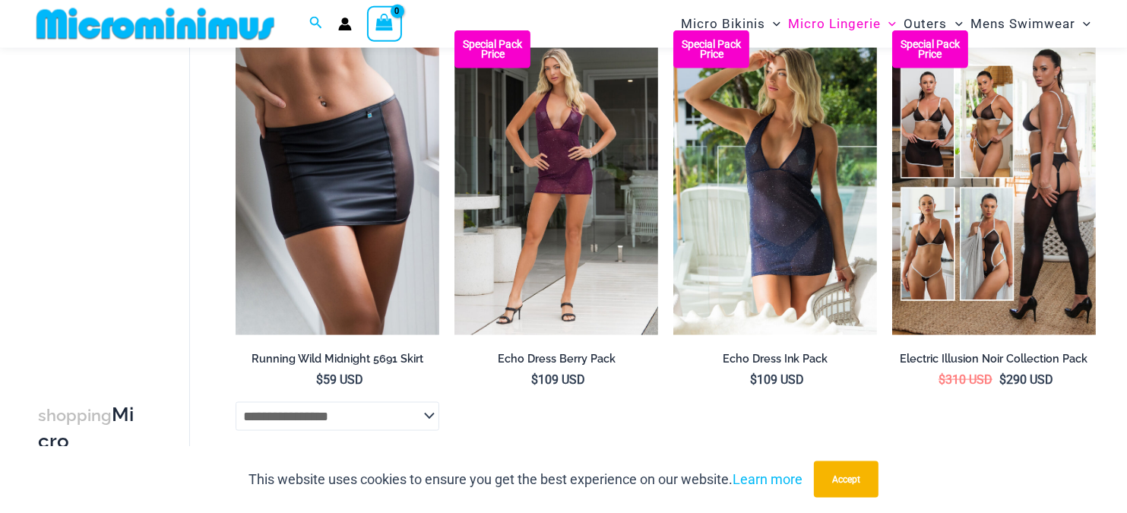
scroll to position [2395, 0]
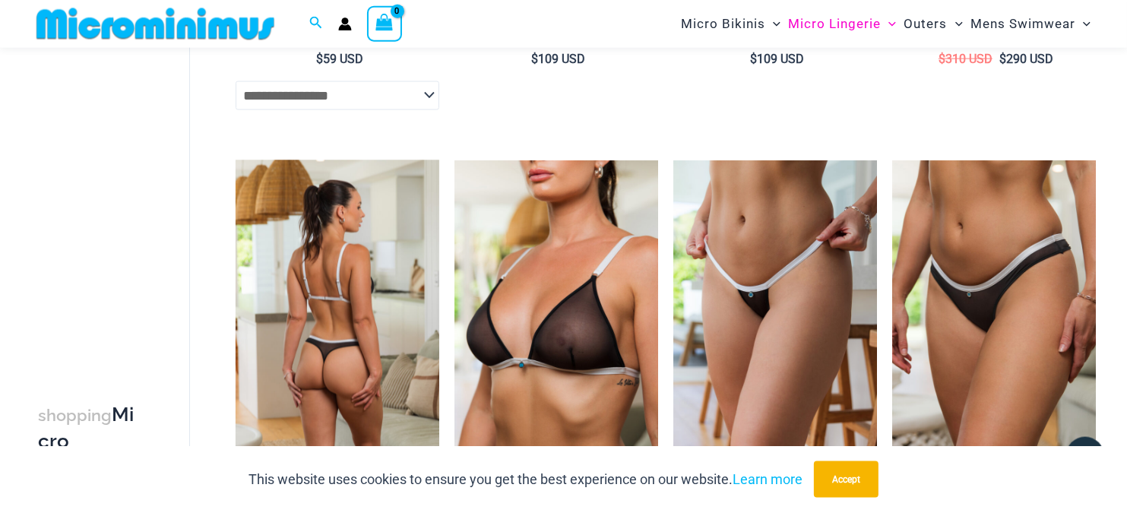
click at [359, 283] on img at bounding box center [338, 312] width 204 height 305
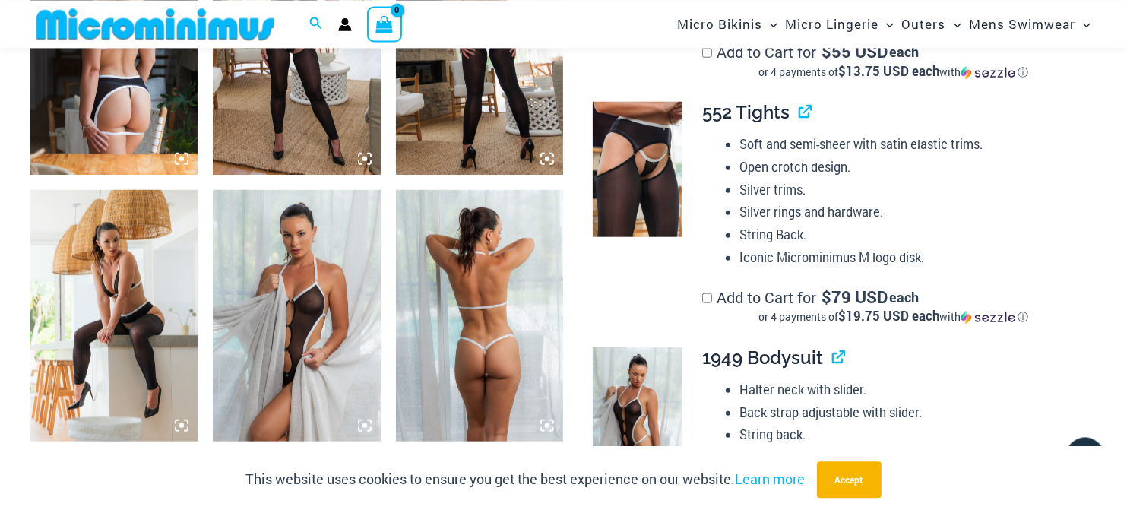
scroll to position [1591, 0]
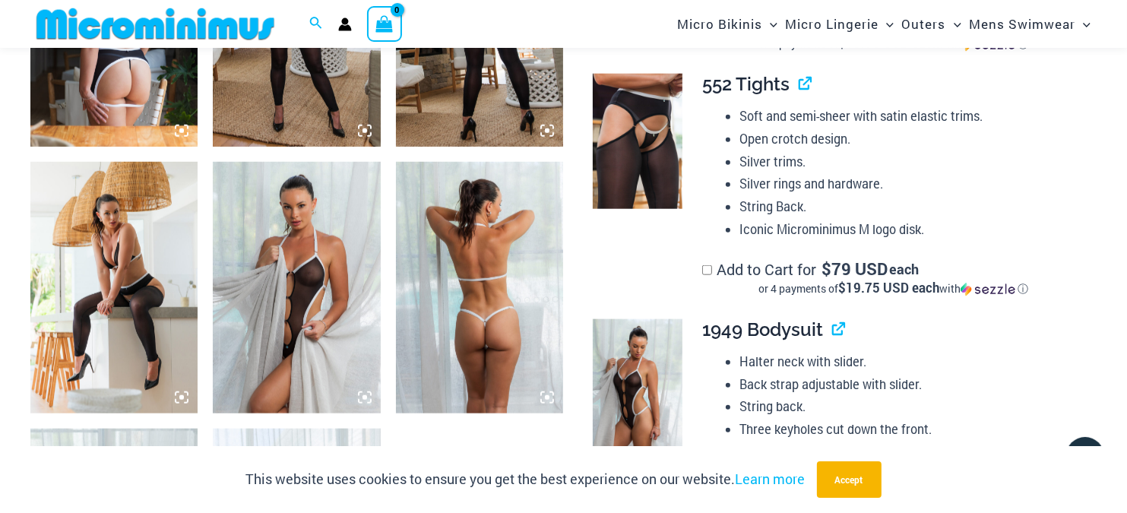
click at [476, 294] on img at bounding box center [479, 287] width 167 height 251
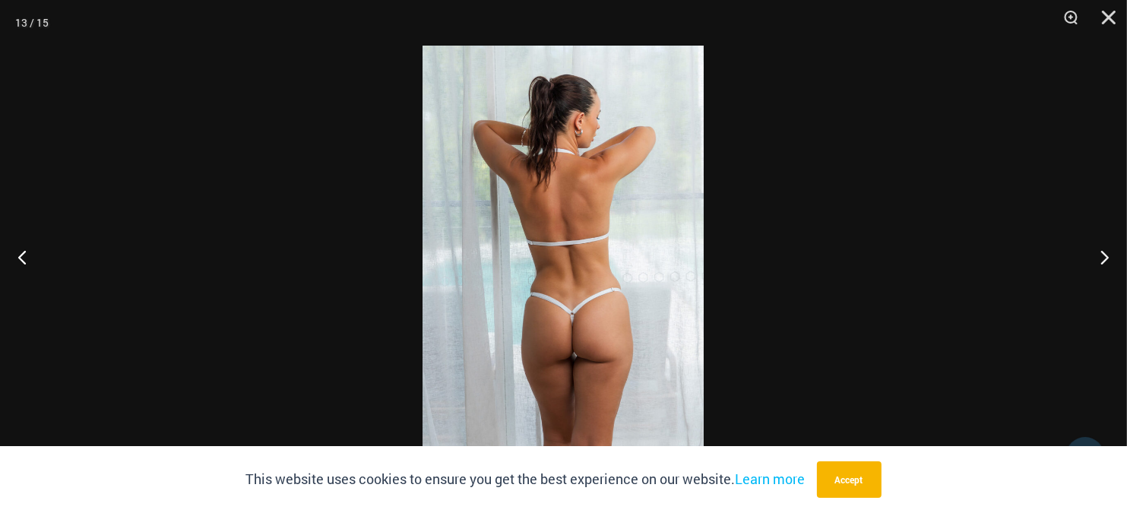
click at [642, 144] on img at bounding box center [562, 257] width 281 height 422
